Goal: Task Accomplishment & Management: Use online tool/utility

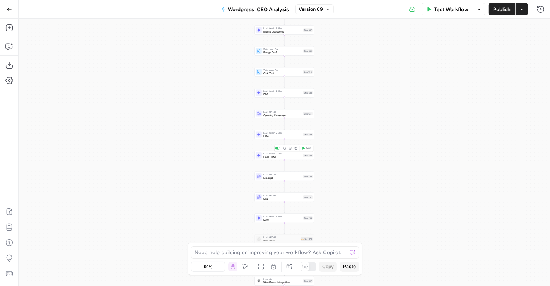
click at [282, 156] on span "Final HTML" at bounding box center [282, 157] width 38 height 4
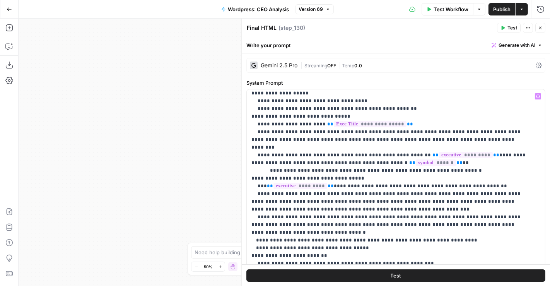
scroll to position [111, 0]
drag, startPoint x: 199, startPoint y: 156, endPoint x: 110, endPoint y: 209, distance: 102.9
click at [110, 209] on div "Workflow Set Inputs Inputs Run Code · Python Work History Step 142 LLM · Gemini…" at bounding box center [284, 152] width 531 height 267
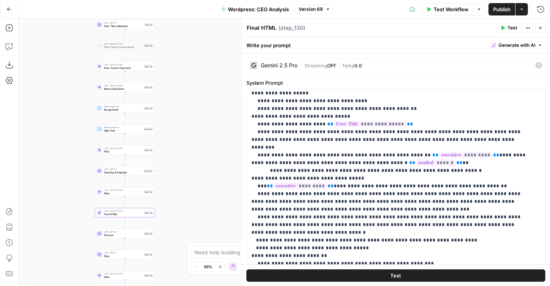
drag, startPoint x: 137, startPoint y: 177, endPoint x: 60, endPoint y: 181, distance: 77.4
click at [60, 181] on div "Workflow Set Inputs Inputs Run Code · Python Work History Step 142 LLM · Gemini…" at bounding box center [284, 152] width 531 height 267
click at [129, 89] on span "Memo Questions" at bounding box center [117, 89] width 38 height 4
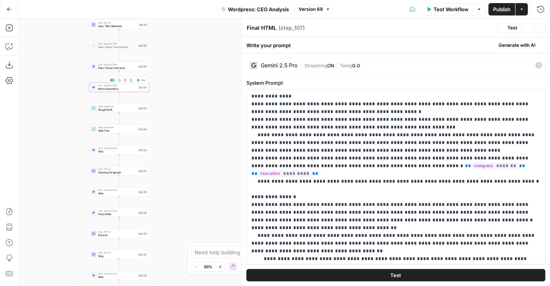
type textarea "Memo Questions"
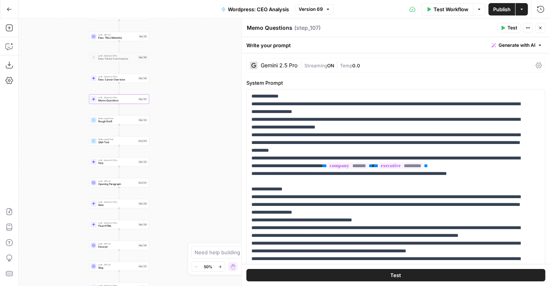
click at [127, 226] on span "Final HTML" at bounding box center [117, 226] width 38 height 4
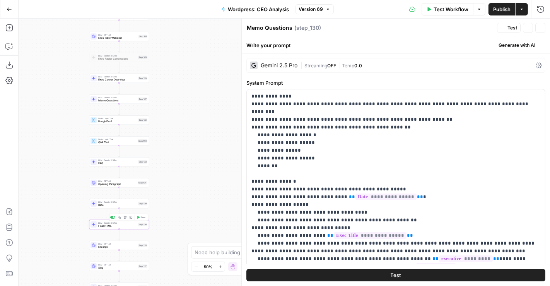
type textarea "Final HTML"
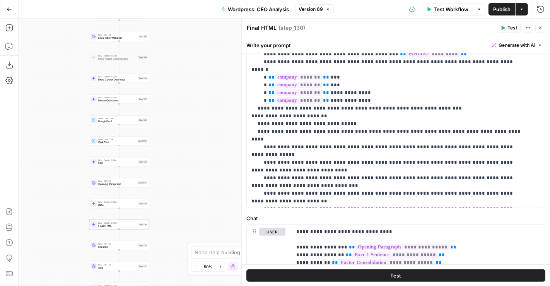
scroll to position [258, 0]
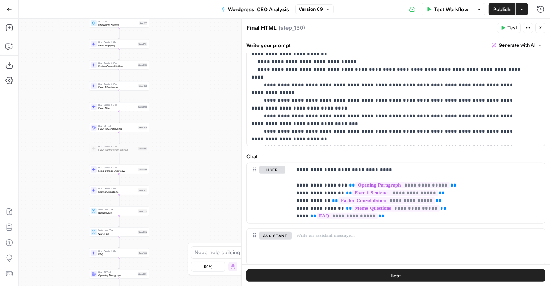
click at [137, 66] on div "LLM · Gemini 2.5 Pro Factor Consolidation Step 145 Copy step Delete step Add No…" at bounding box center [118, 64] width 57 height 7
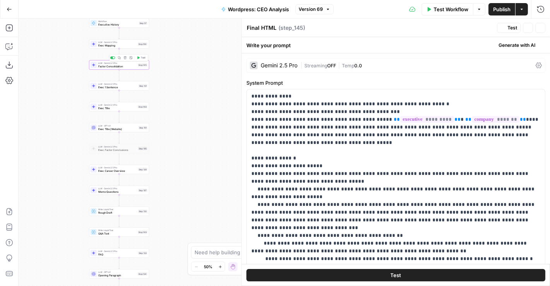
type textarea "Factor Consolidation"
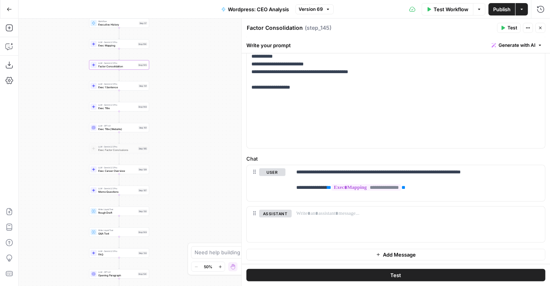
scroll to position [255, 0]
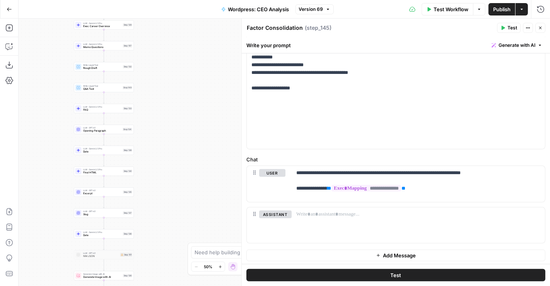
click at [119, 173] on span "Final HTML" at bounding box center [102, 172] width 38 height 4
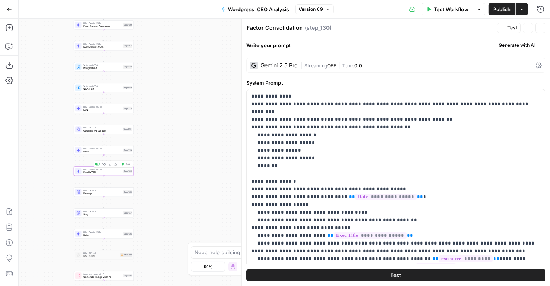
type textarea "Final HTML"
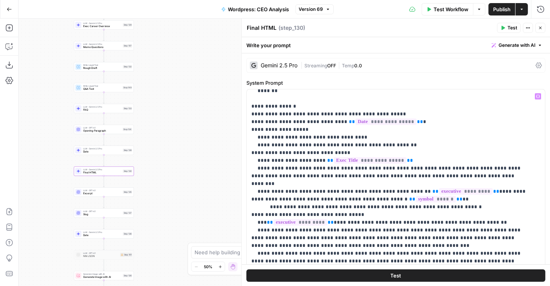
scroll to position [75, 0]
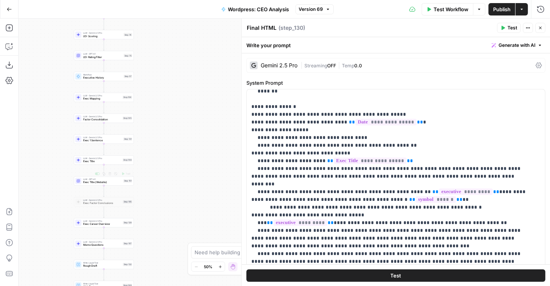
click at [116, 160] on span "Exec Title" at bounding box center [102, 161] width 38 height 4
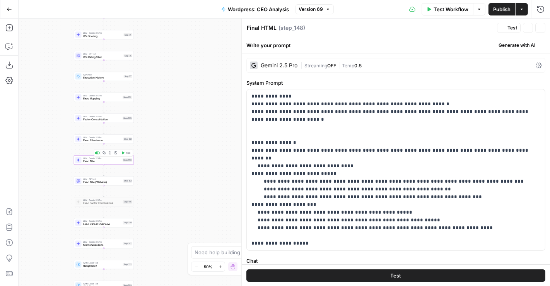
type textarea "Exec Title"
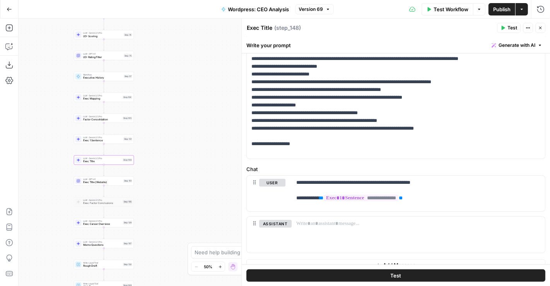
scroll to position [84, 0]
click at [120, 163] on span "Exec Career Overview" at bounding box center [102, 162] width 38 height 4
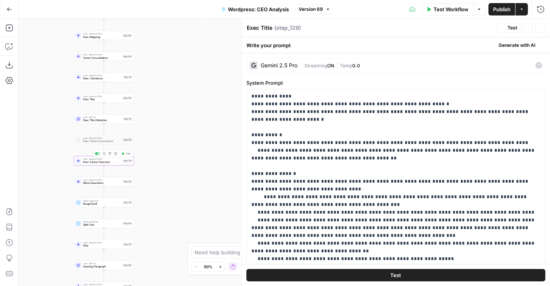
type textarea "Exec Career Overview"
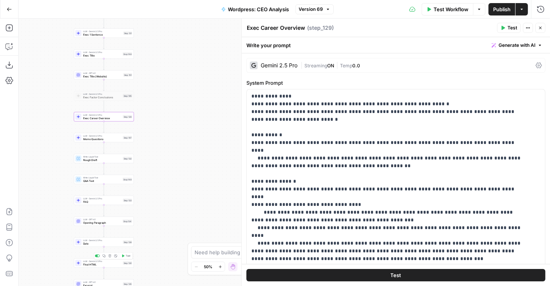
click at [111, 266] on div "LLM · Gemini 2.5 Pro Final HTML Step 130 Copy step Delete step Add Note Test" at bounding box center [104, 262] width 60 height 9
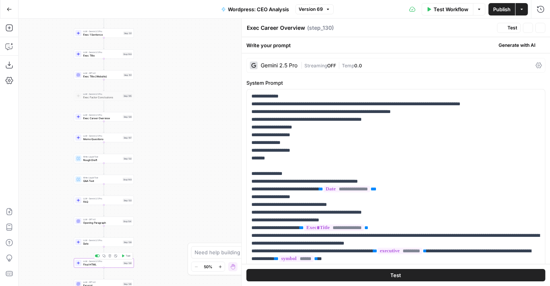
type textarea "Final HTML"
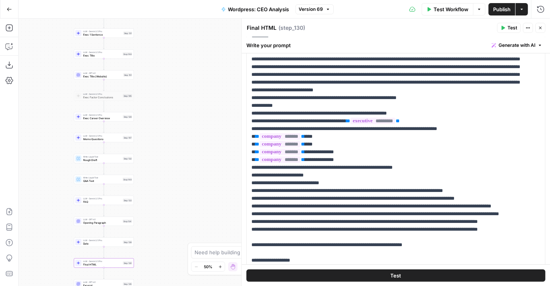
scroll to position [250, 0]
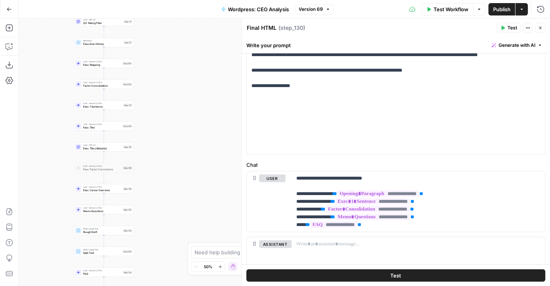
click at [109, 107] on span "Exec 1 Sentence" at bounding box center [102, 106] width 39 height 4
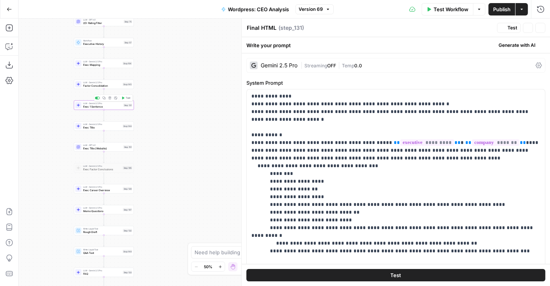
type textarea "Exec 1 Sentence"
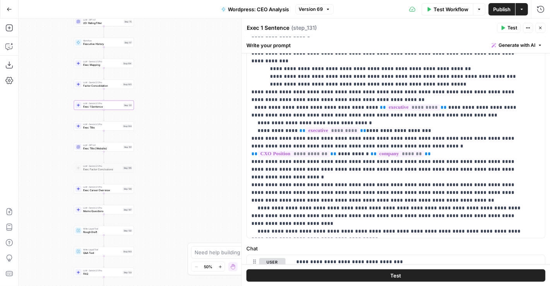
scroll to position [165, 0]
drag, startPoint x: 308, startPoint y: 209, endPoint x: 252, endPoint y: 211, distance: 56.1
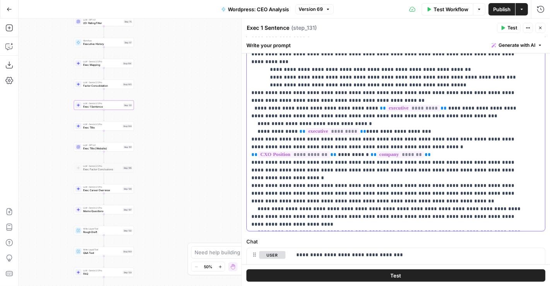
scroll to position [181, 0]
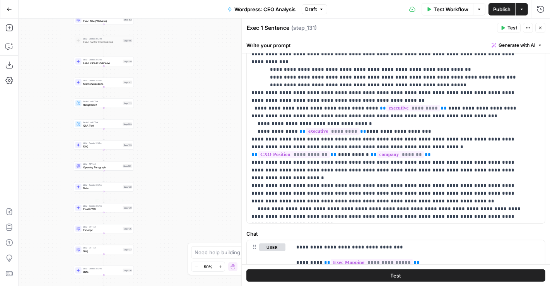
click at [108, 208] on span "Final HTML" at bounding box center [102, 209] width 38 height 4
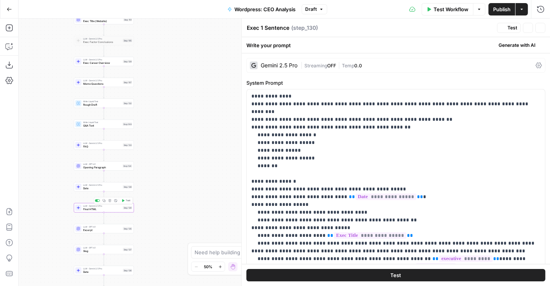
type textarea "Final HTML"
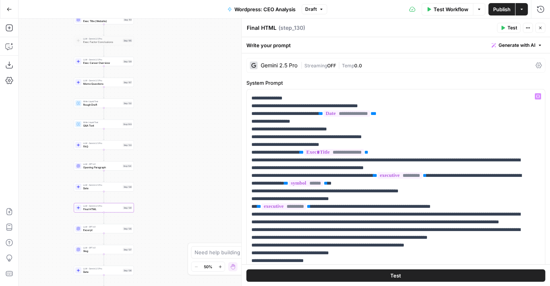
scroll to position [75, 0]
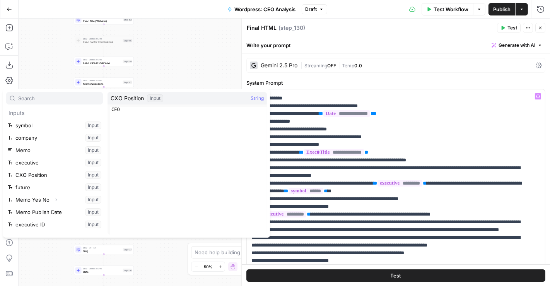
scroll to position [22, 0]
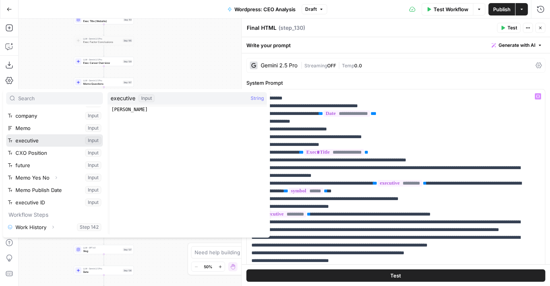
click at [27, 141] on button "Select variable executive" at bounding box center [54, 140] width 97 height 12
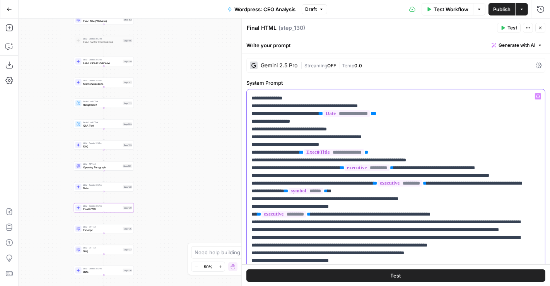
drag, startPoint x: 389, startPoint y: 176, endPoint x: 255, endPoint y: 176, distance: 133.7
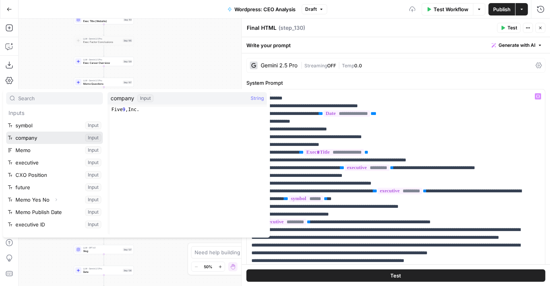
click at [55, 139] on button "Select variable company" at bounding box center [54, 137] width 97 height 12
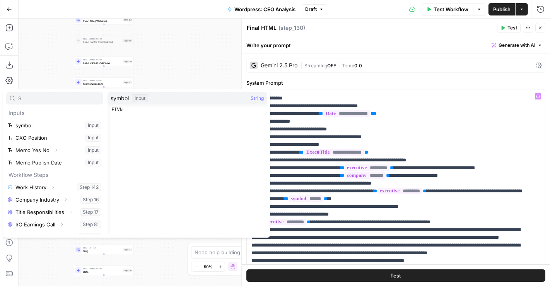
type input "S"
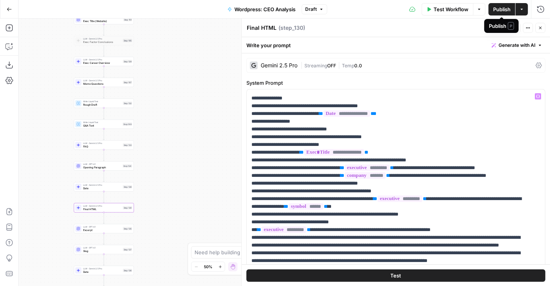
click at [510, 9] on span "Publish" at bounding box center [501, 9] width 17 height 8
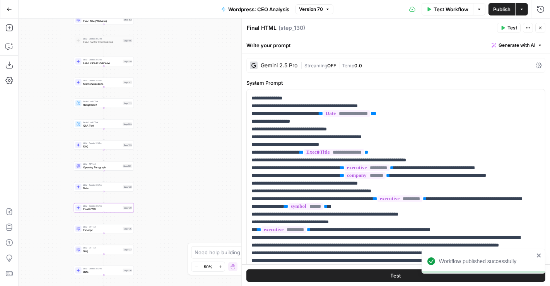
click at [390, 276] on span "Test" at bounding box center [395, 275] width 11 height 8
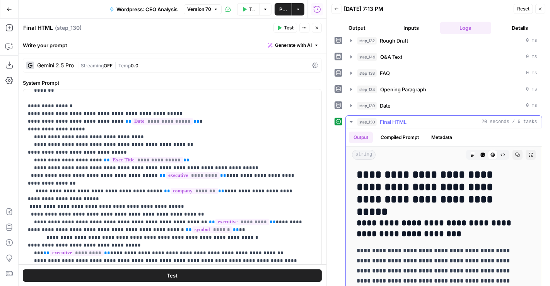
scroll to position [129, 0]
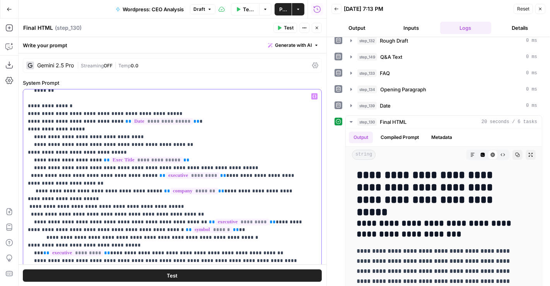
click at [222, 275] on button "Test" at bounding box center [172, 275] width 299 height 12
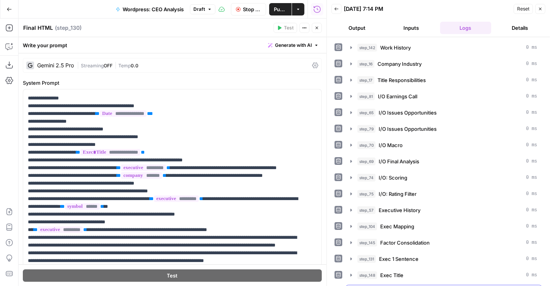
scroll to position [138, 0]
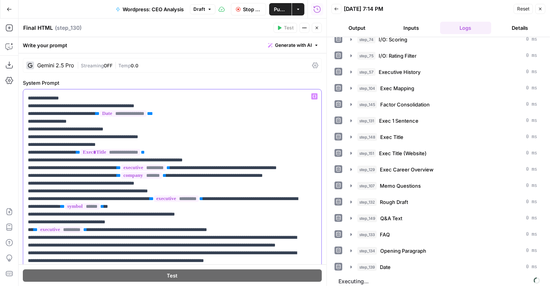
click at [256, 10] on span "Stop Run" at bounding box center [252, 9] width 18 height 8
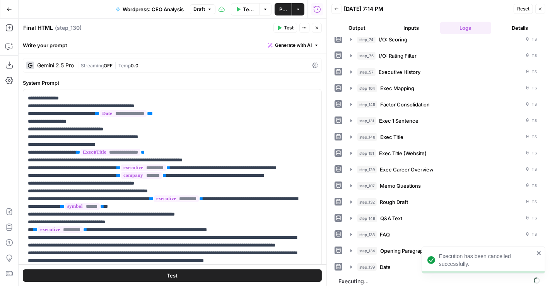
click at [291, 28] on span "Test" at bounding box center [289, 27] width 10 height 7
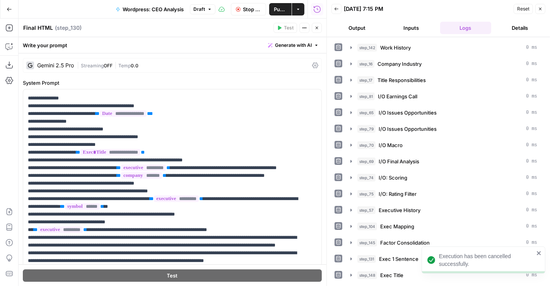
click at [277, 6] on span "Publish" at bounding box center [280, 9] width 13 height 8
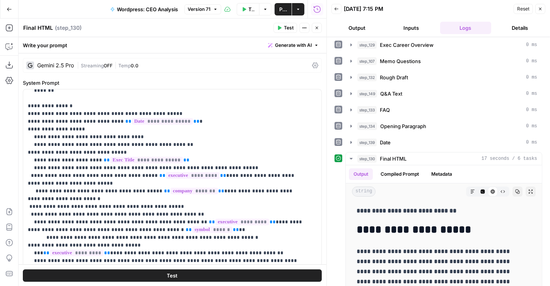
click at [281, 7] on span "Publish" at bounding box center [283, 9] width 8 height 8
click at [216, 9] on icon "button" at bounding box center [215, 9] width 2 height 1
